Goal: Navigation & Orientation: Go to known website

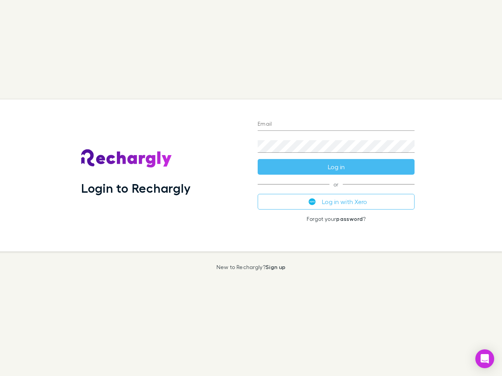
click at [251, 188] on div "Login to Rechargly" at bounding box center [163, 176] width 176 height 152
click at [336, 125] on input "Email" at bounding box center [335, 124] width 157 height 13
click at [336, 167] on button "Log in" at bounding box center [335, 167] width 157 height 16
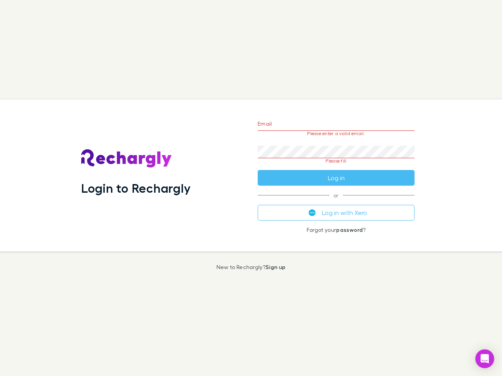
click at [336, 202] on div "Email Please enter a valid email. Password Please fill Log in or Log in with Xe…" at bounding box center [335, 176] width 169 height 152
click at [484, 359] on icon "Open Intercom Messenger" at bounding box center [484, 358] width 8 height 9
